Goal: Find specific page/section

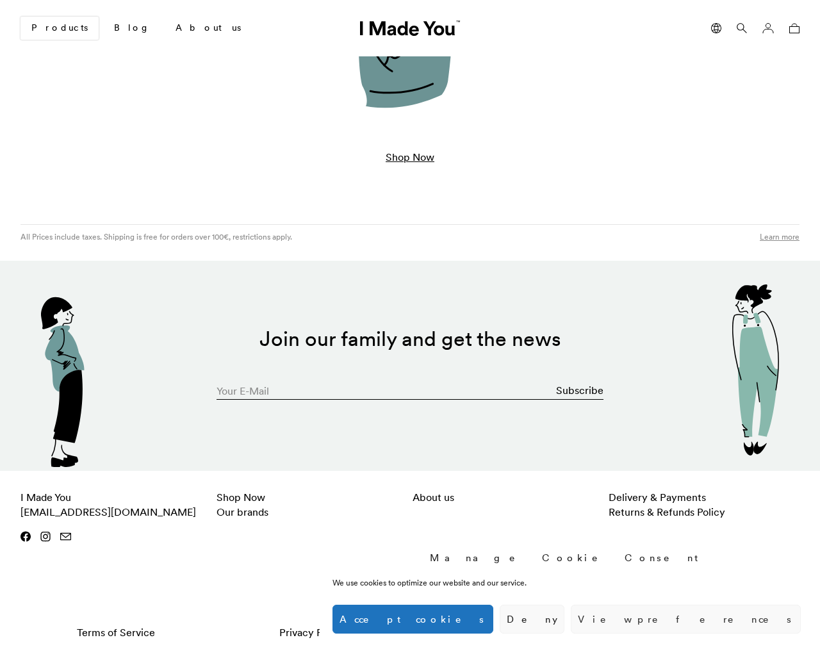
scroll to position [320, 0]
type input "[EMAIL_ADDRESS][DOMAIN_NAME]"
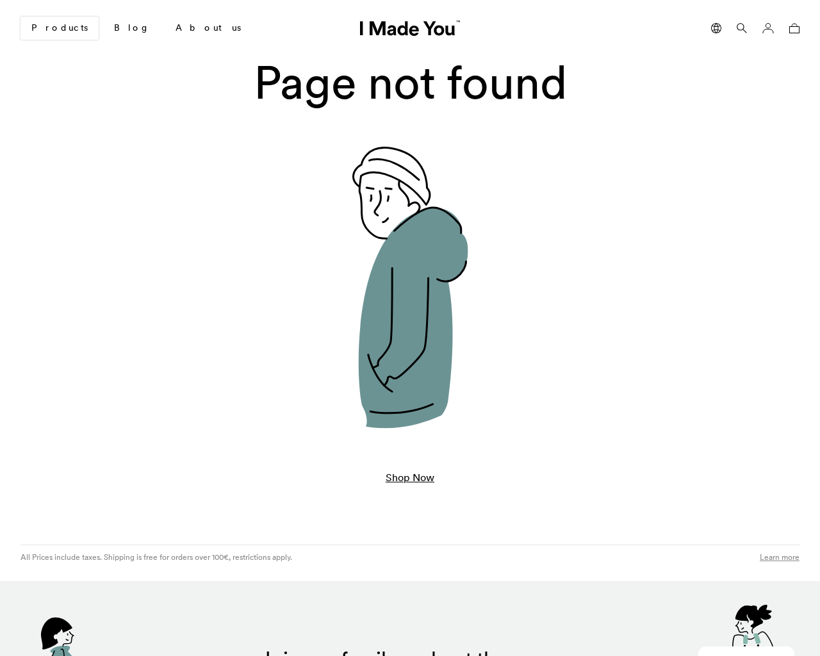
scroll to position [320, 0]
